Goal: Feedback & Contribution: Leave review/rating

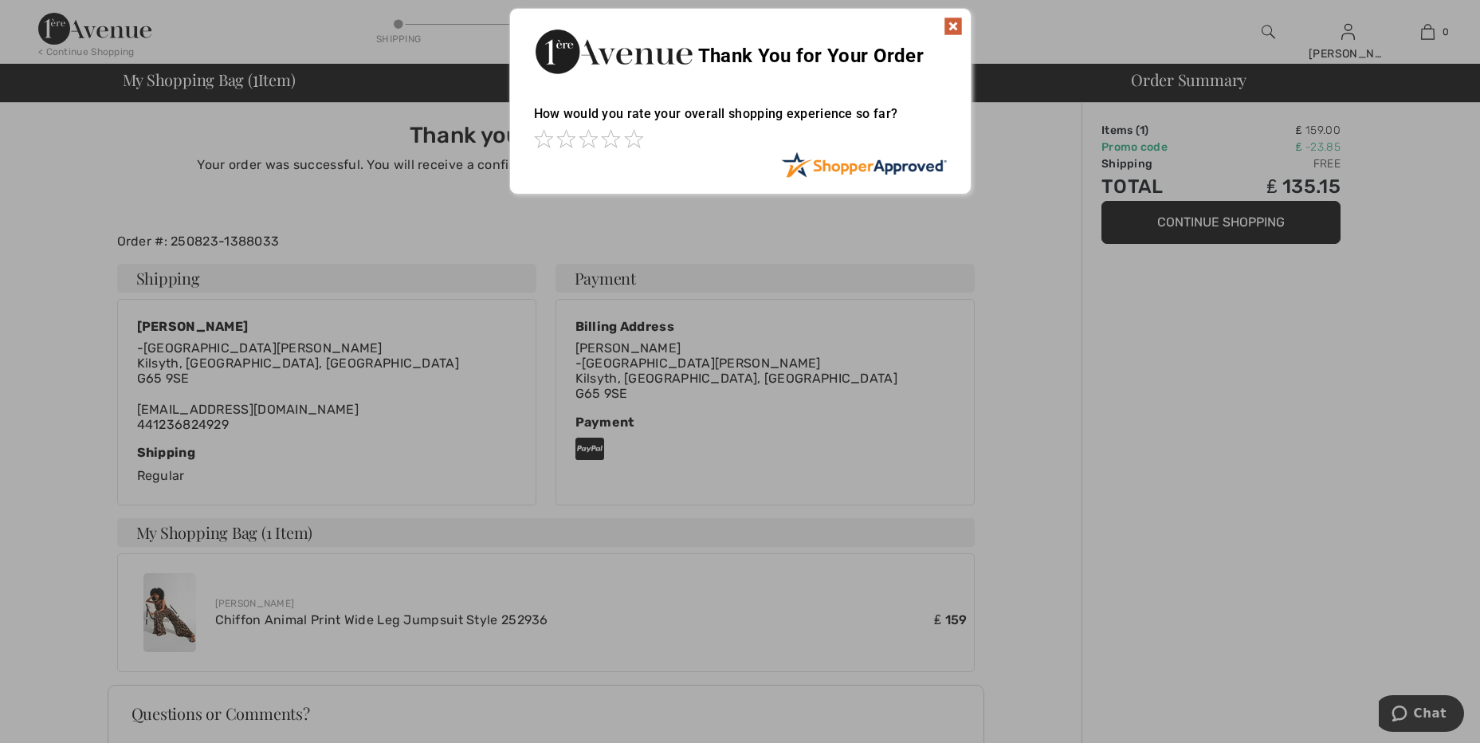
click at [634, 144] on span at bounding box center [633, 138] width 19 height 19
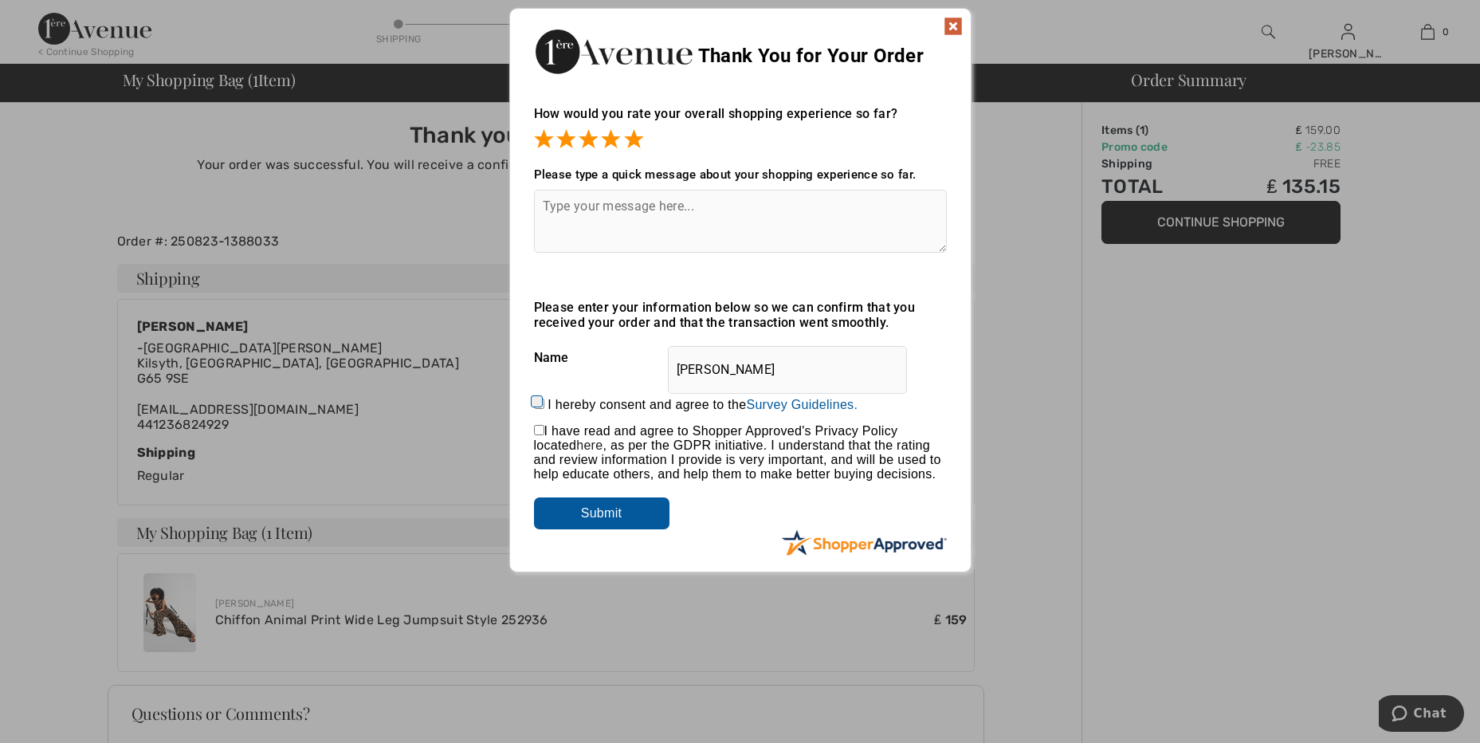
click at [571, 214] on textarea at bounding box center [740, 221] width 413 height 63
type textarea "Always good"
click at [586, 513] on input "Submit" at bounding box center [601, 513] width 135 height 32
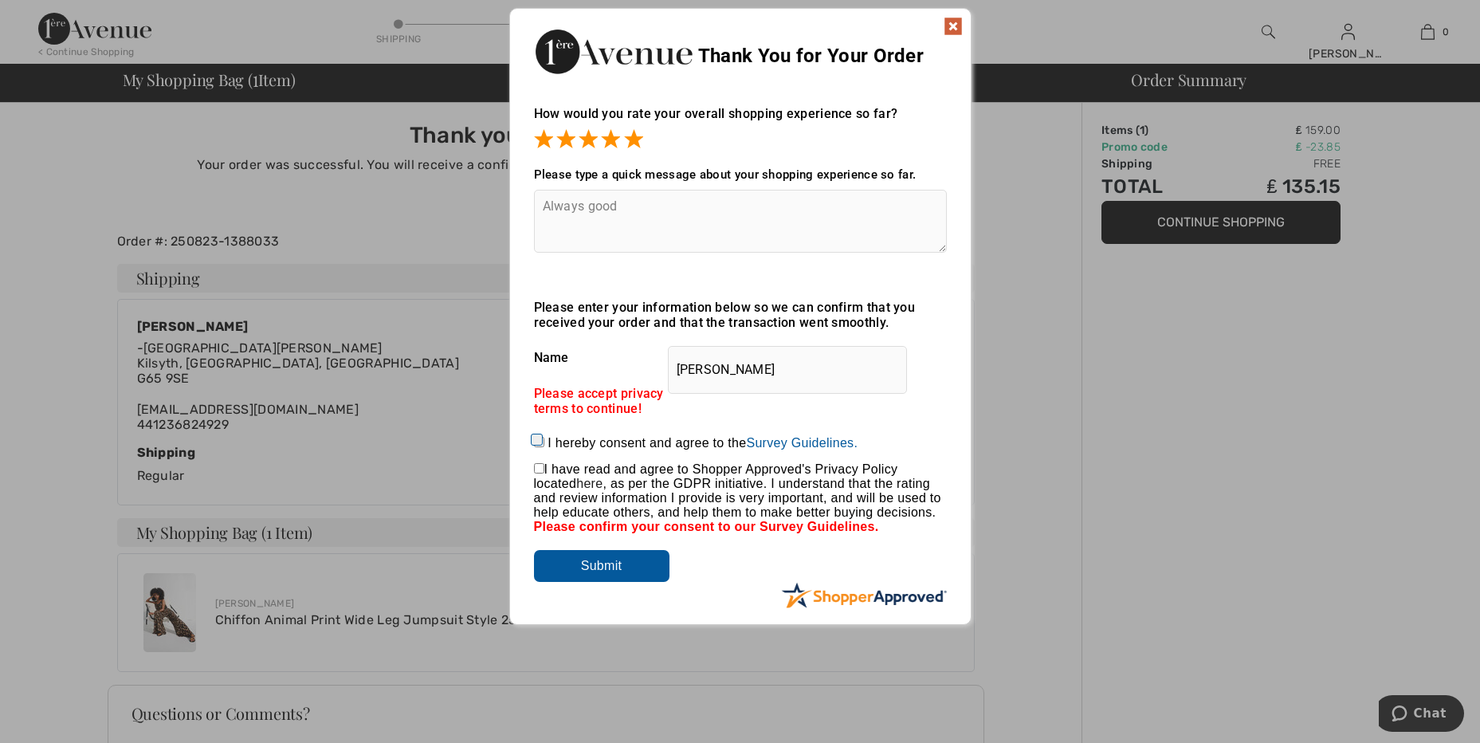
click at [534, 441] on input "I hereby consent and agree to the By submitting a review, you grant permission …" at bounding box center [539, 442] width 10 height 10
checkbox input "true"
click at [599, 571] on input "Submit" at bounding box center [601, 566] width 135 height 32
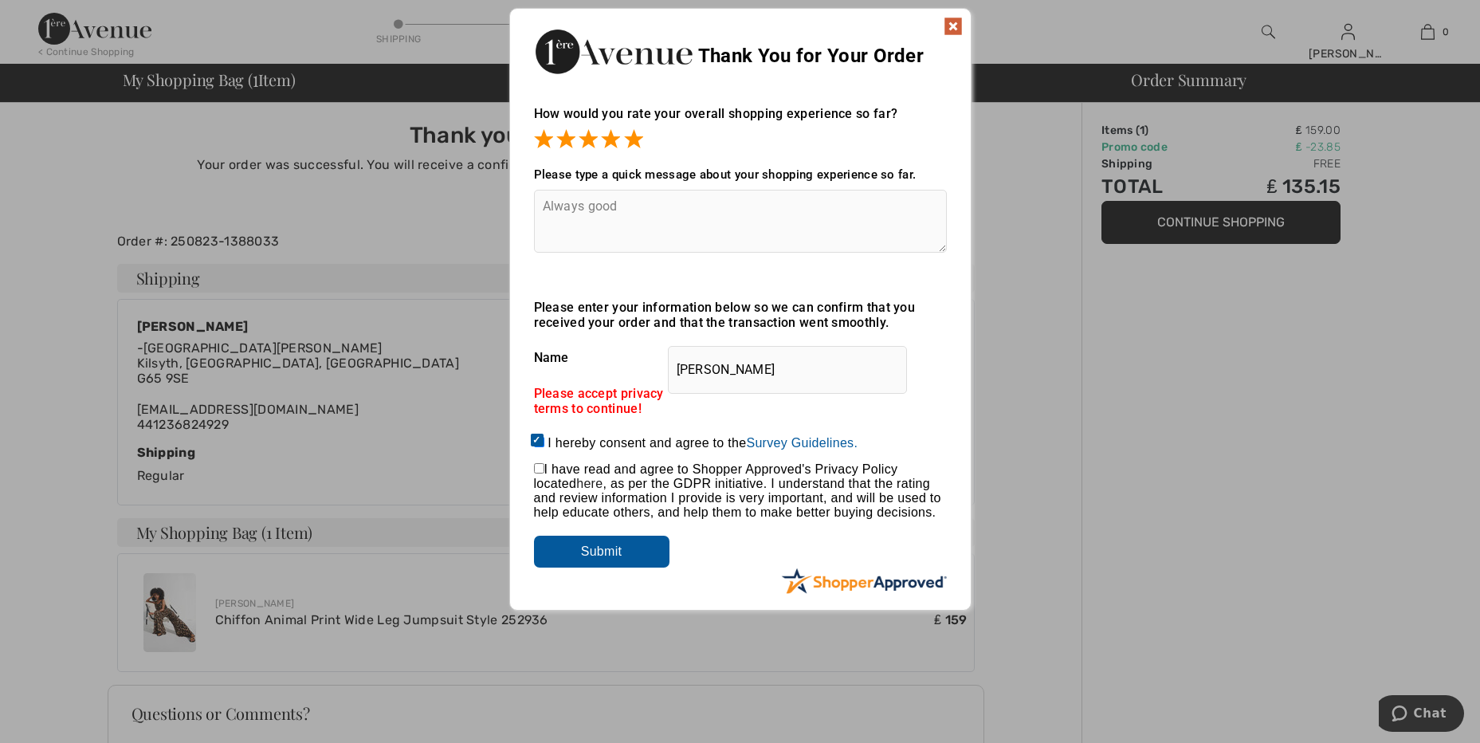
click at [593, 550] on input "Submit" at bounding box center [601, 552] width 135 height 32
click at [953, 26] on img at bounding box center [953, 26] width 19 height 19
